Goal: Transaction & Acquisition: Purchase product/service

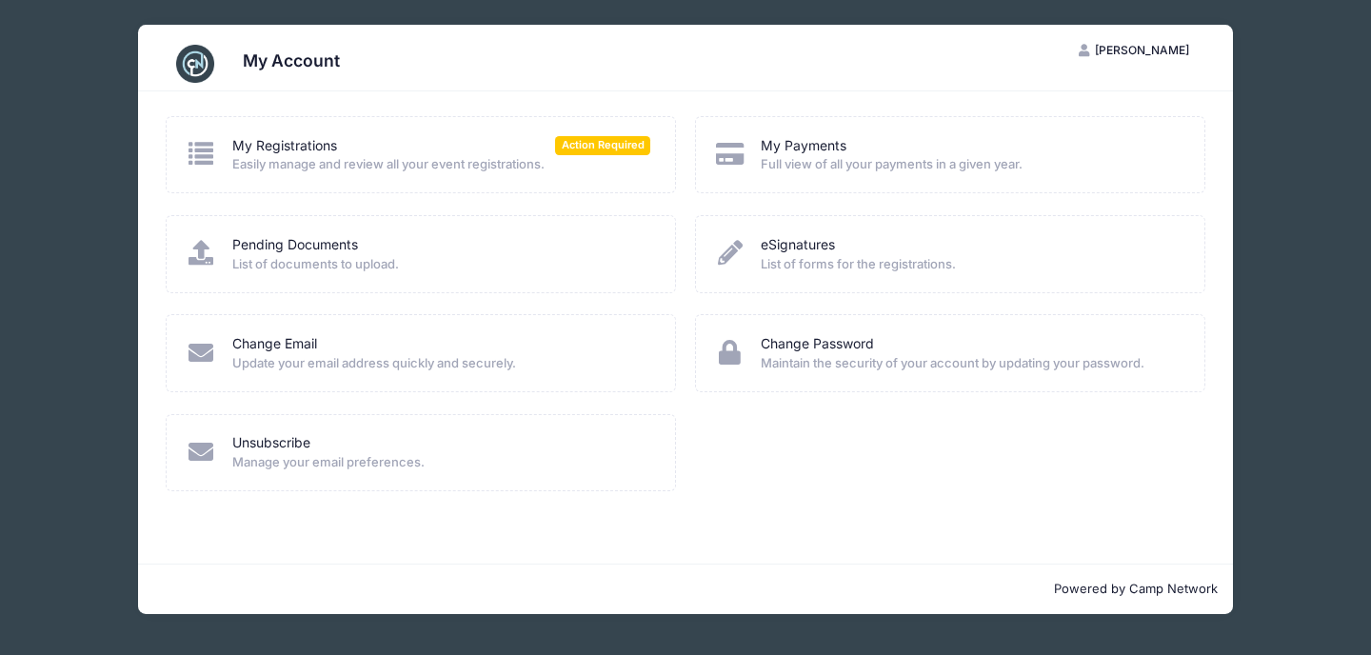
click at [406, 158] on span "Easily manage and review all your event registrations." at bounding box center [441, 164] width 419 height 19
click at [600, 149] on span "Action Required" at bounding box center [602, 145] width 95 height 18
click at [606, 146] on span "Action Required" at bounding box center [602, 145] width 95 height 18
click at [234, 155] on span "Easily manage and review all your event registrations." at bounding box center [441, 164] width 419 height 19
click at [205, 155] on icon at bounding box center [201, 153] width 31 height 25
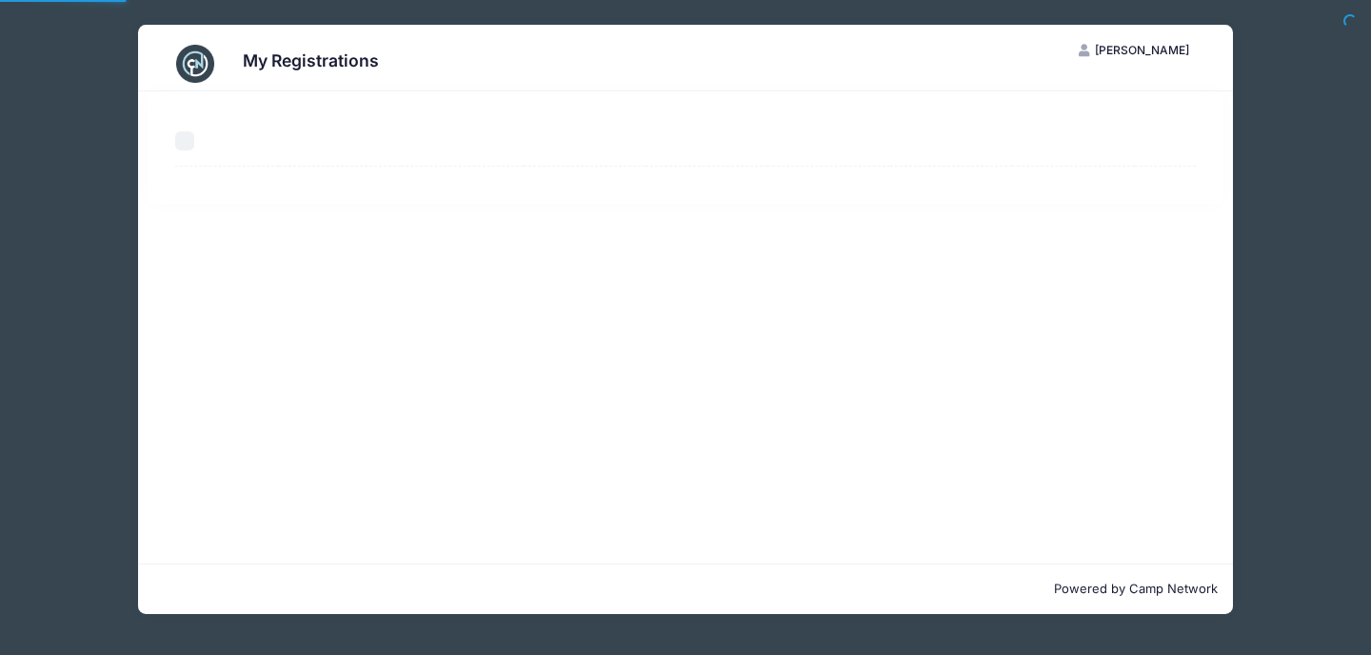
select select "50"
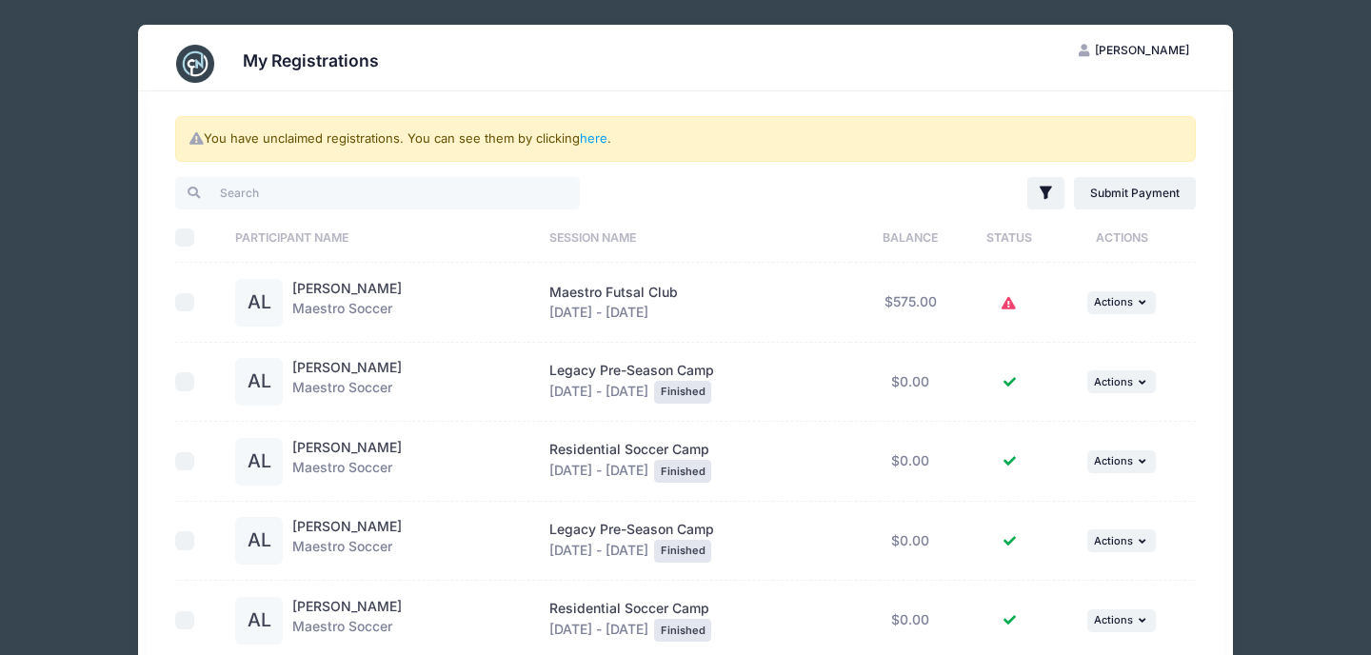
click at [1017, 304] on icon at bounding box center [1008, 304] width 15 height 0
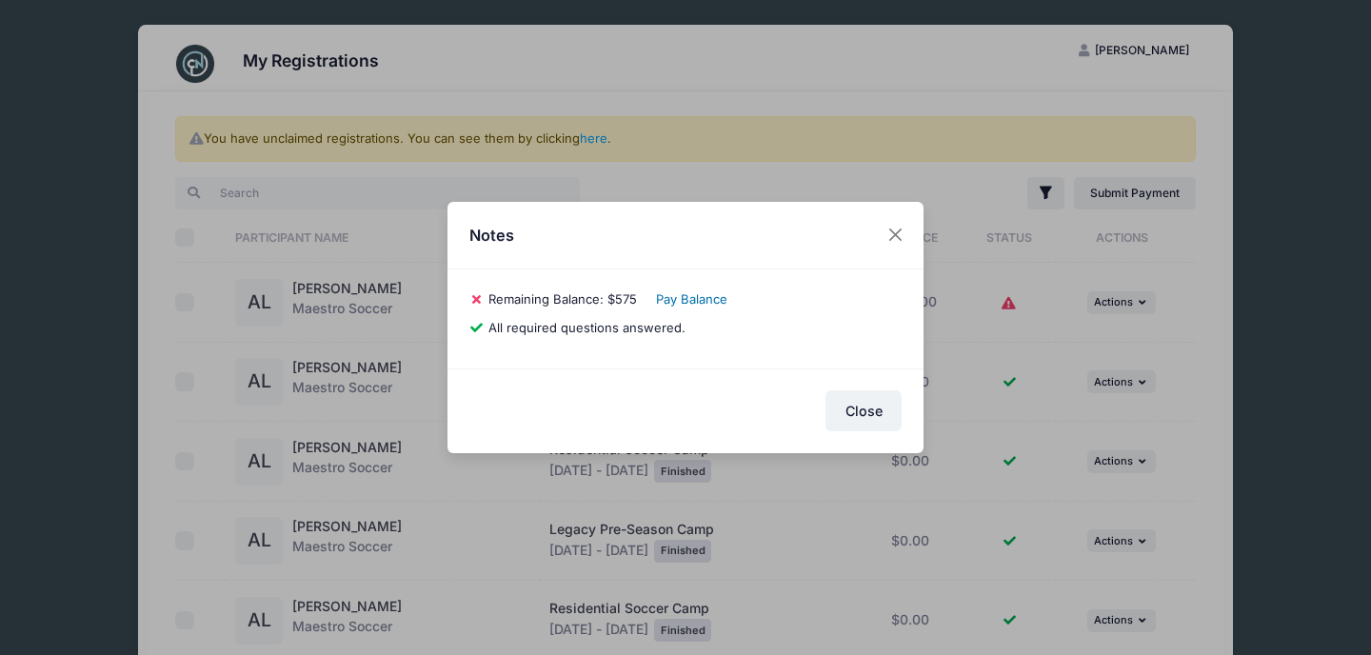
click at [695, 296] on link "Pay Balance" at bounding box center [691, 298] width 71 height 15
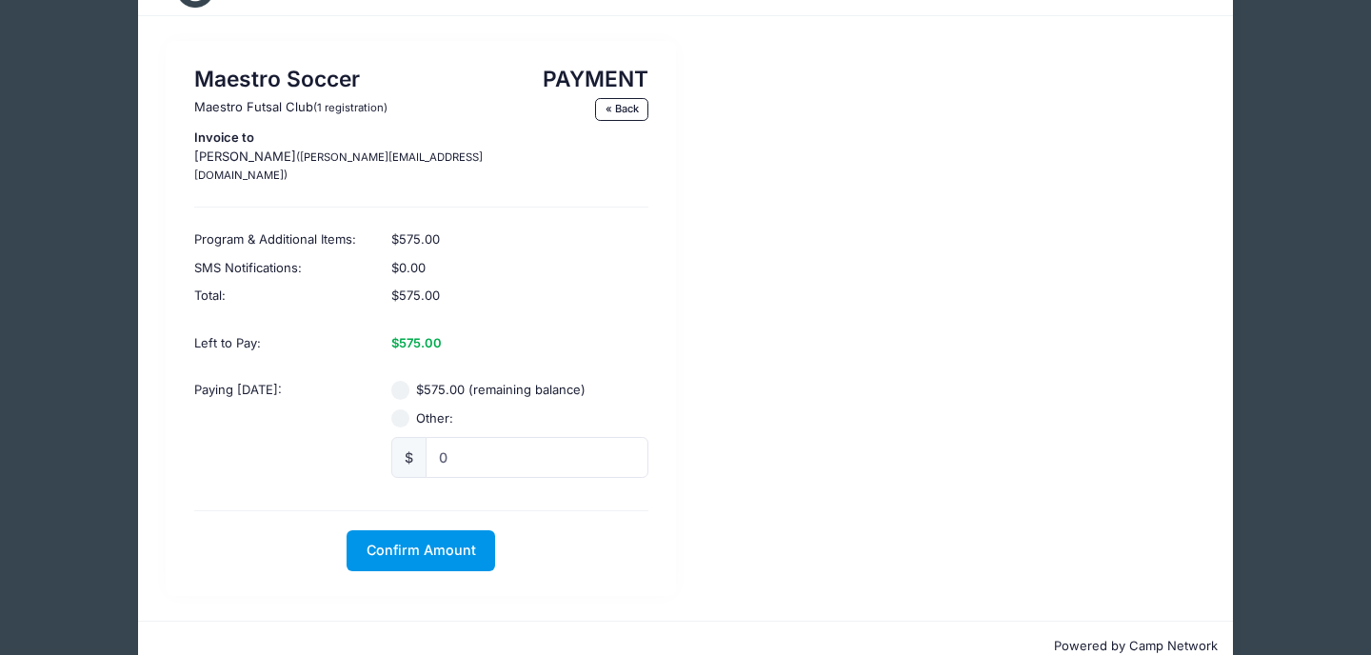
scroll to position [76, 0]
click at [440, 541] on span "Confirm Amount" at bounding box center [421, 549] width 109 height 16
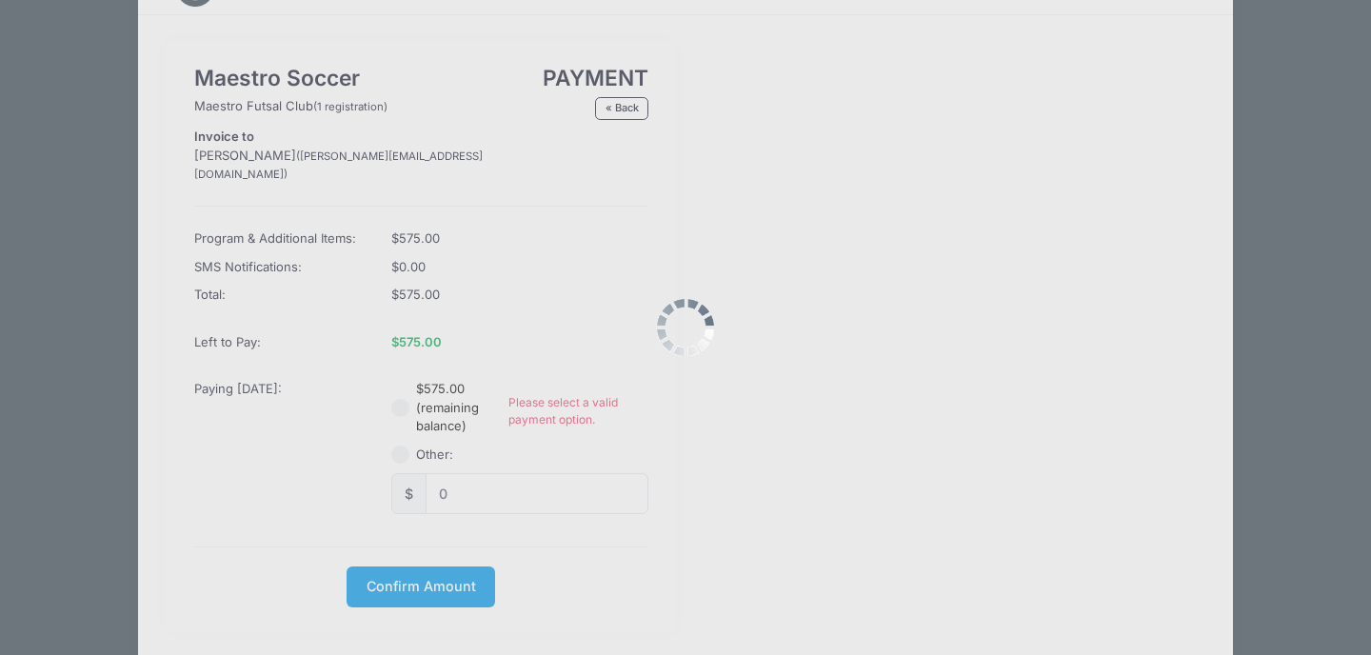
scroll to position [134, 0]
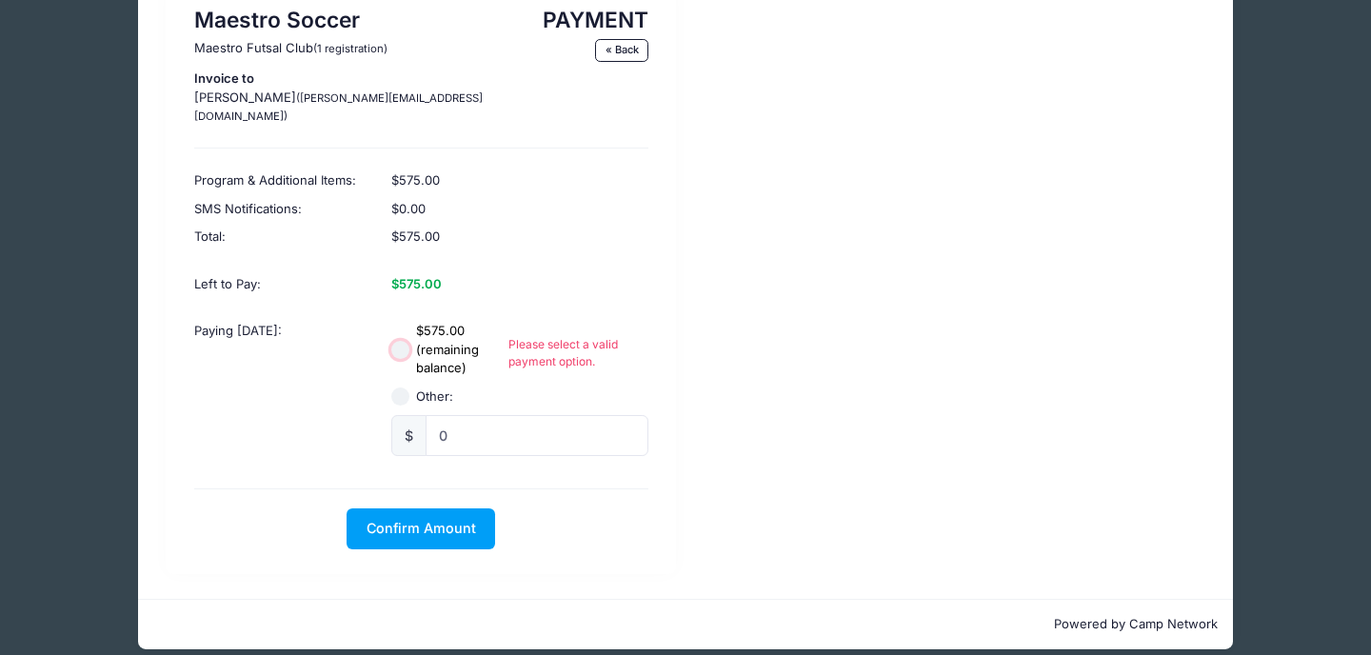
click at [406, 341] on input "$575.00 (remaining balance)" at bounding box center [400, 350] width 19 height 19
radio input "true"
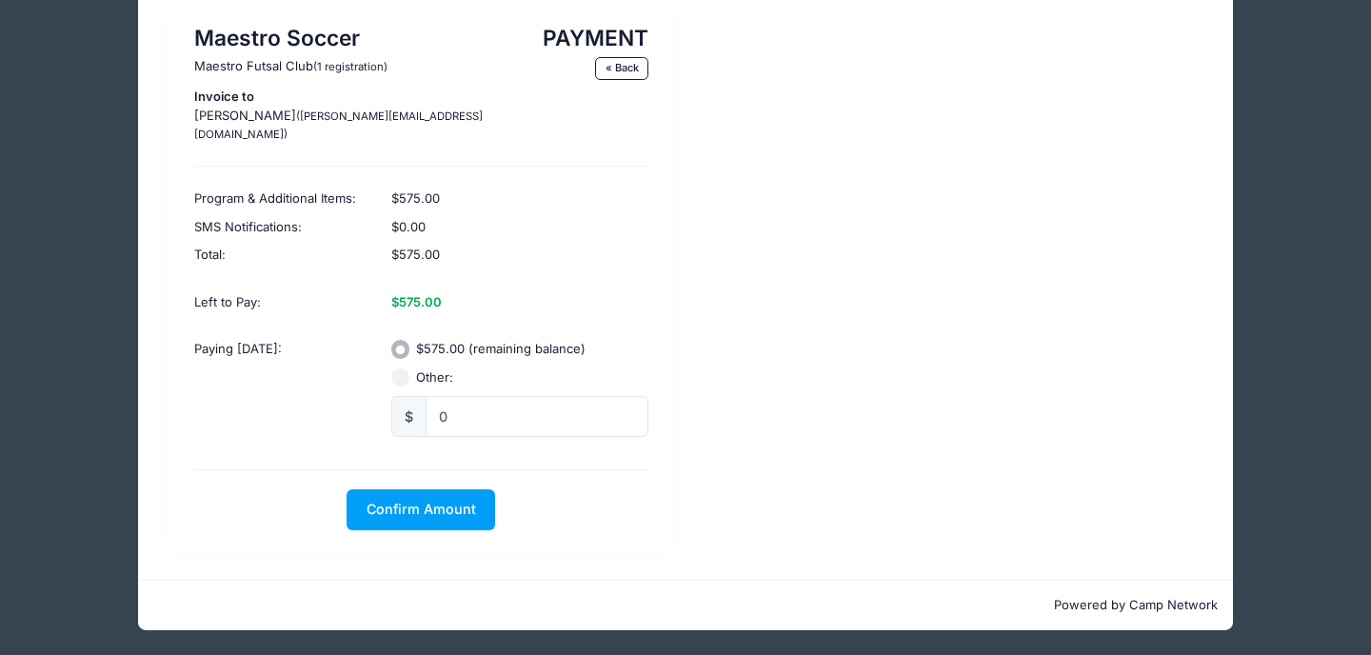
scroll to position [97, 0]
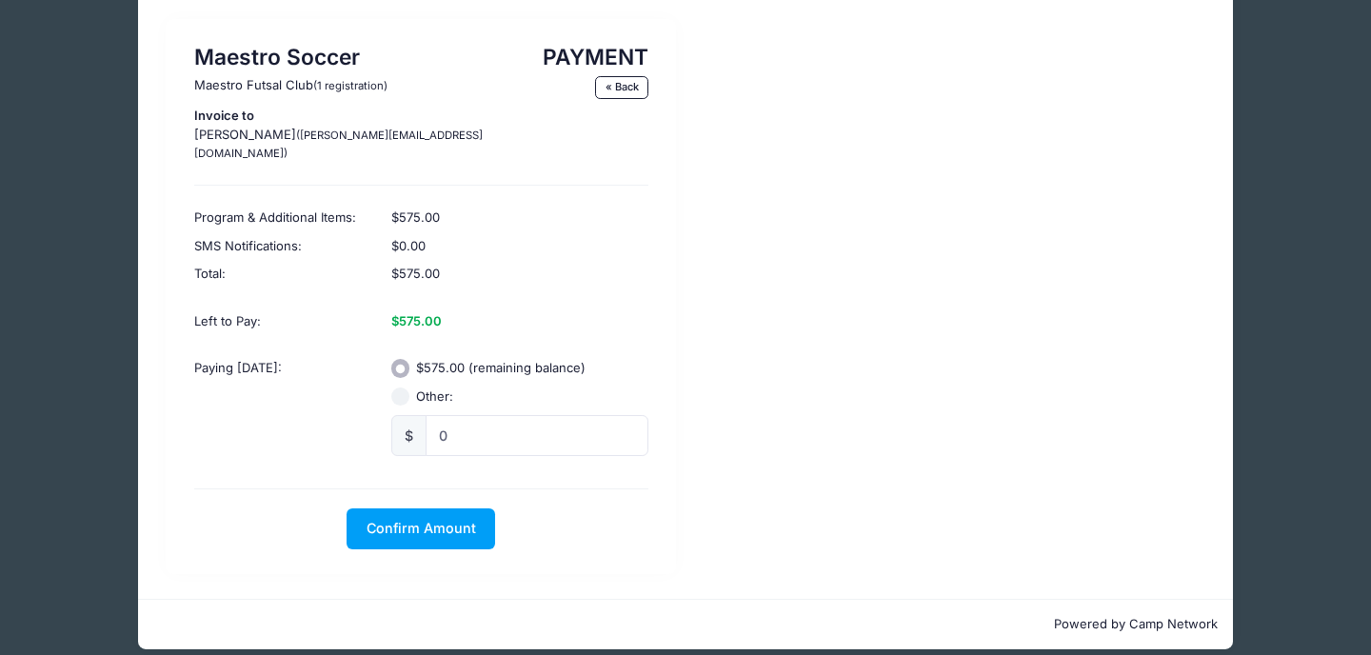
click at [395, 359] on input "$575.00 (remaining balance)" at bounding box center [400, 368] width 19 height 19
click at [409, 359] on div "$575.00 (remaining balance)" at bounding box center [519, 368] width 257 height 19
click at [402, 520] on span "Confirm Amount" at bounding box center [421, 528] width 109 height 16
click at [432, 511] on button "Pay with Card" at bounding box center [421, 528] width 130 height 41
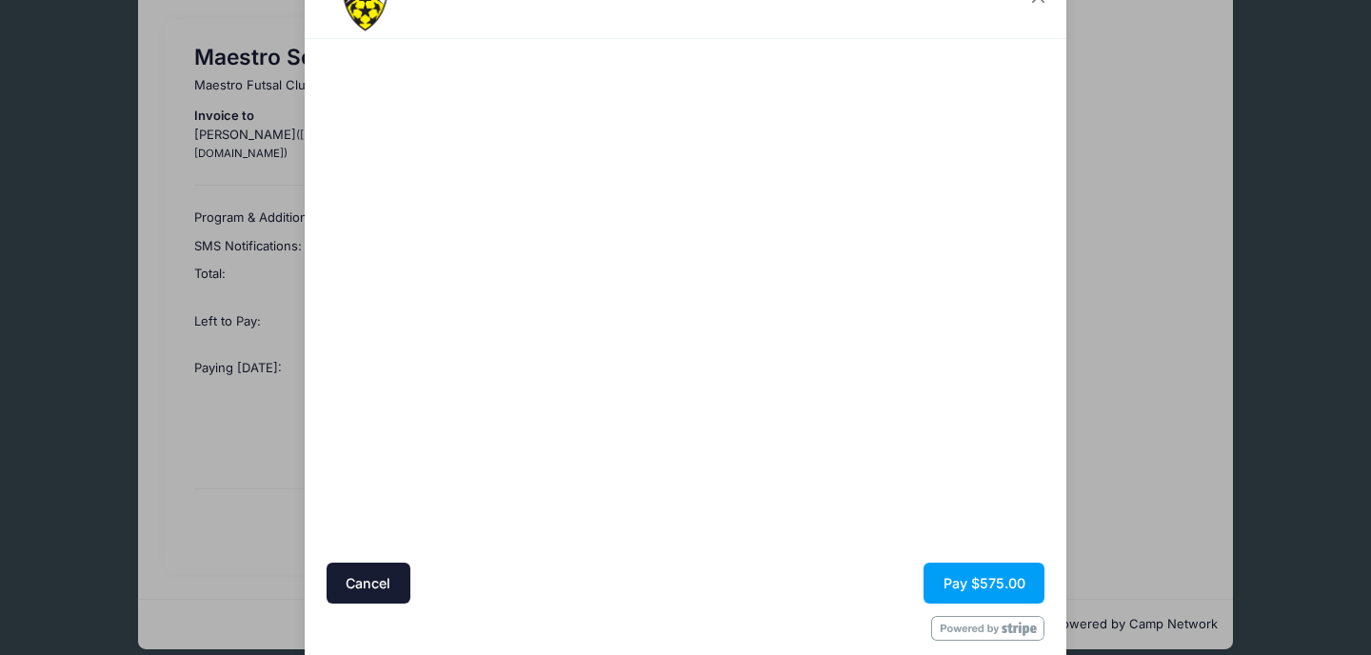
scroll to position [113, 0]
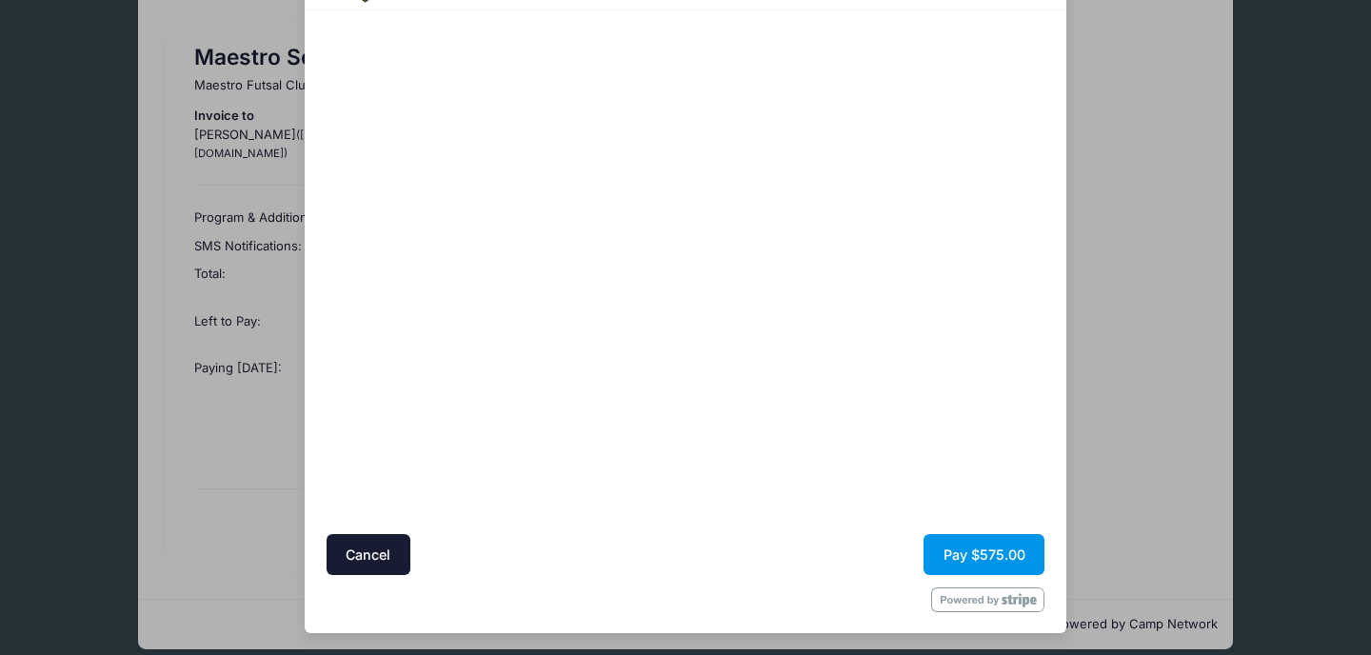
click at [978, 554] on button "Pay $575.00" at bounding box center [983, 554] width 121 height 41
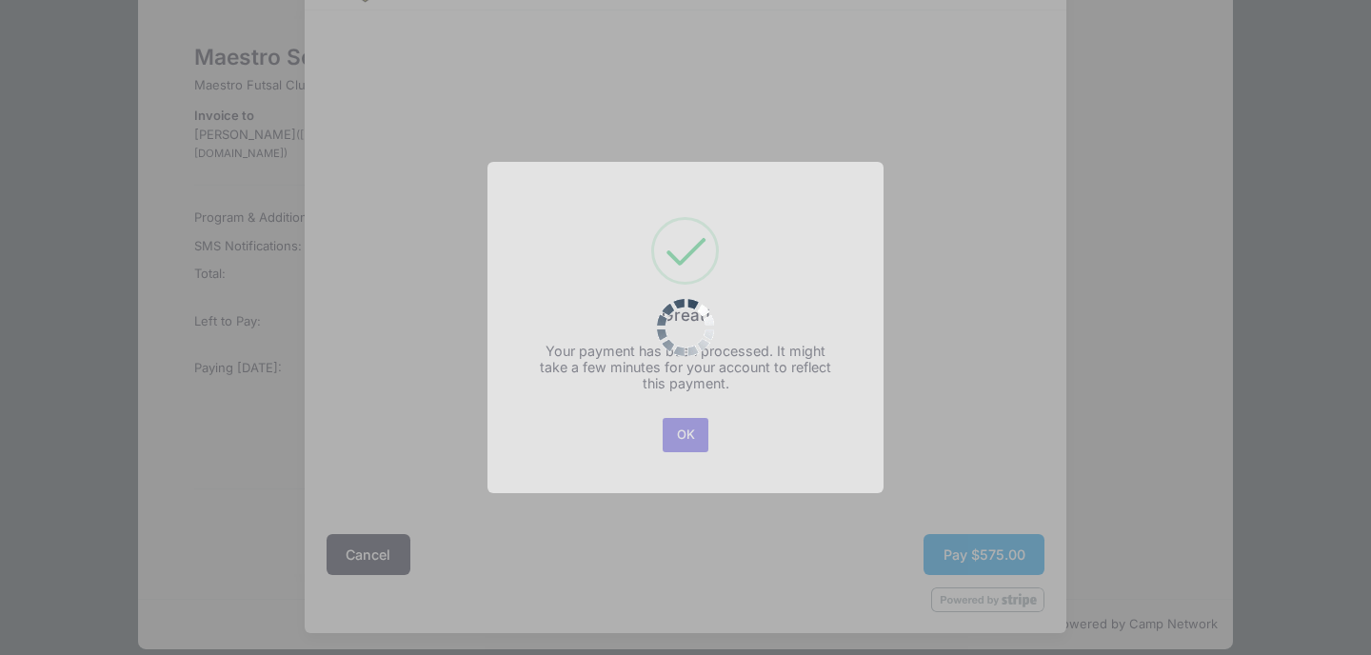
scroll to position [0, 0]
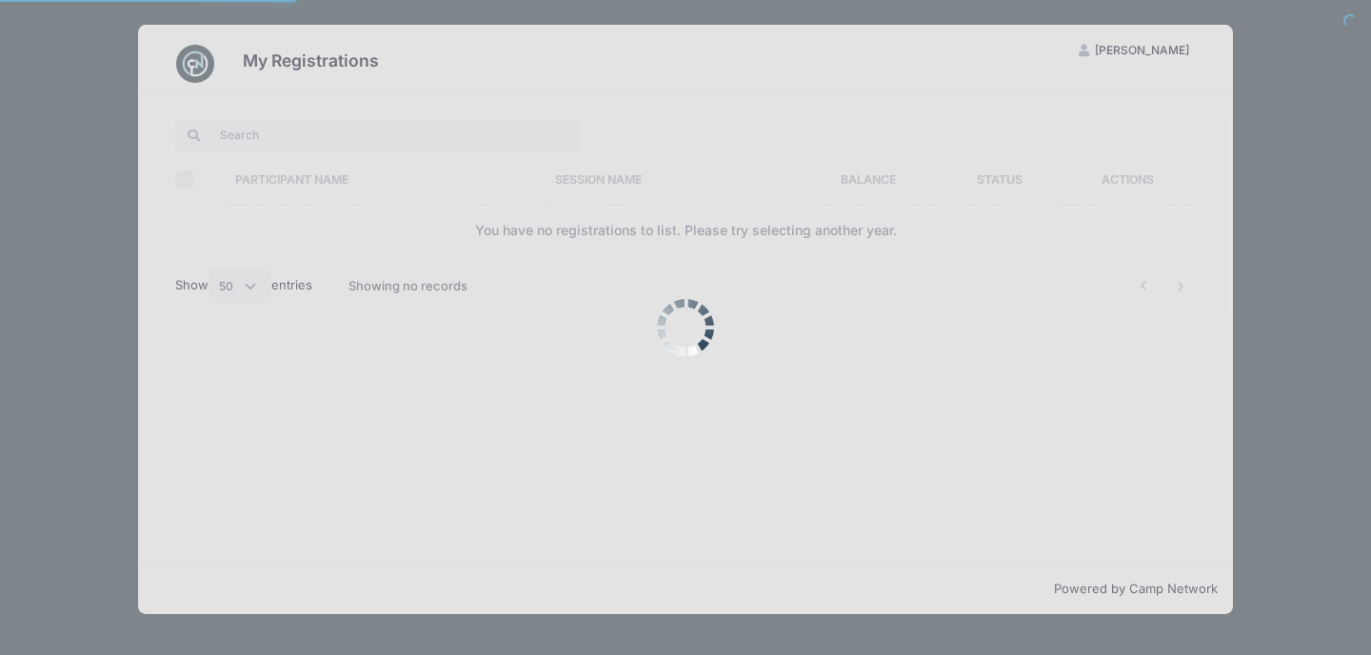
select select "50"
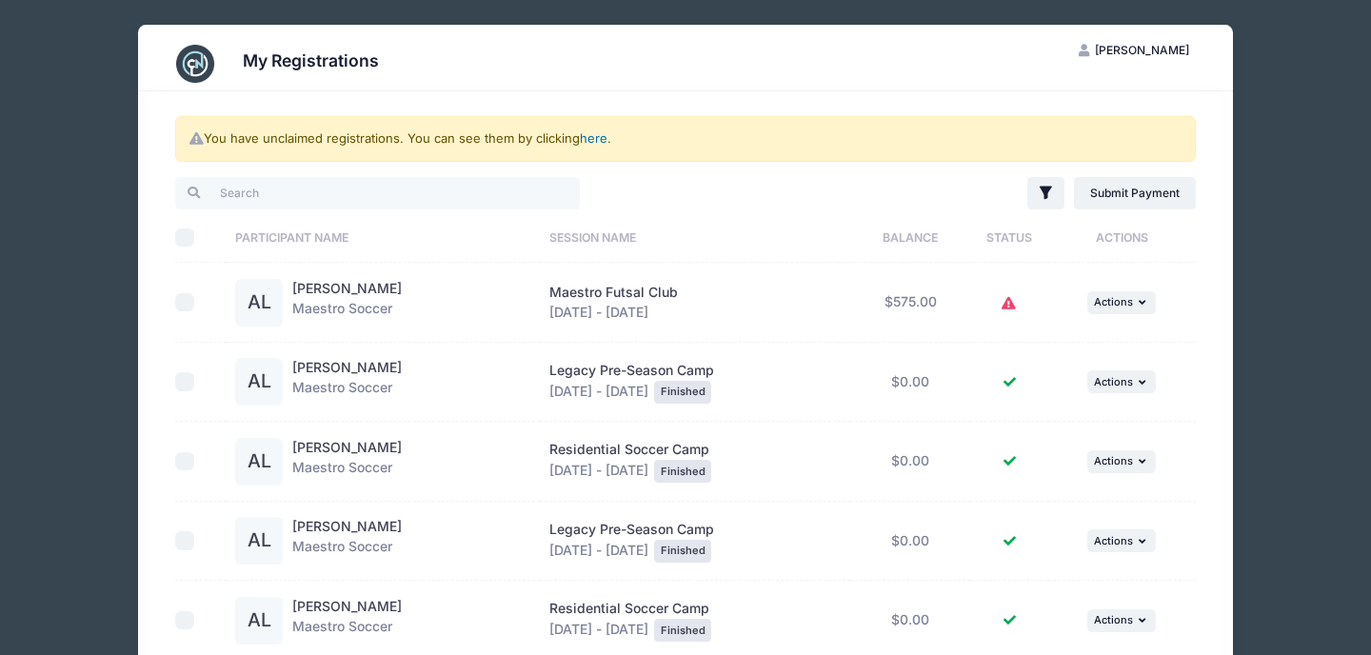
click at [600, 142] on link "here" at bounding box center [594, 137] width 28 height 15
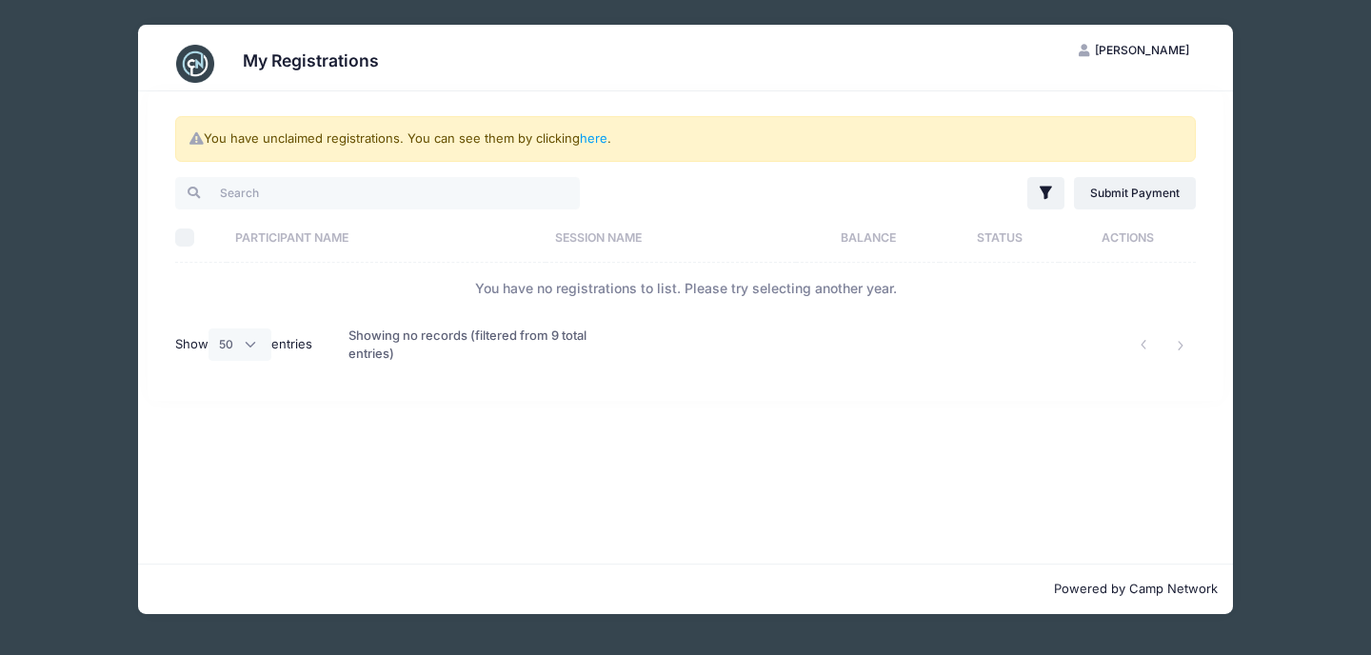
click at [527, 336] on div "Showing no records (filtered from 9 total entries)" at bounding box center [468, 345] width 241 height 62
click at [320, 58] on h3 "My Registrations" at bounding box center [311, 60] width 136 height 20
